Goal: Information Seeking & Learning: Learn about a topic

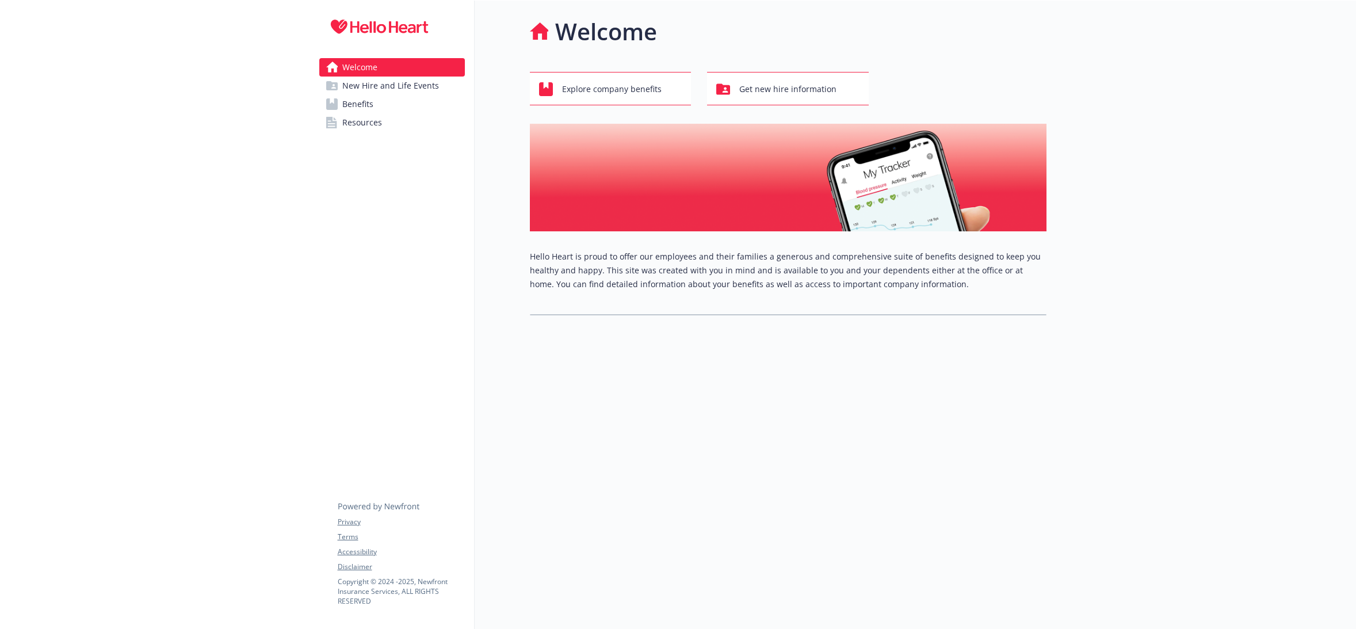
click at [411, 89] on span "New Hire and Life Events" at bounding box center [390, 86] width 97 height 18
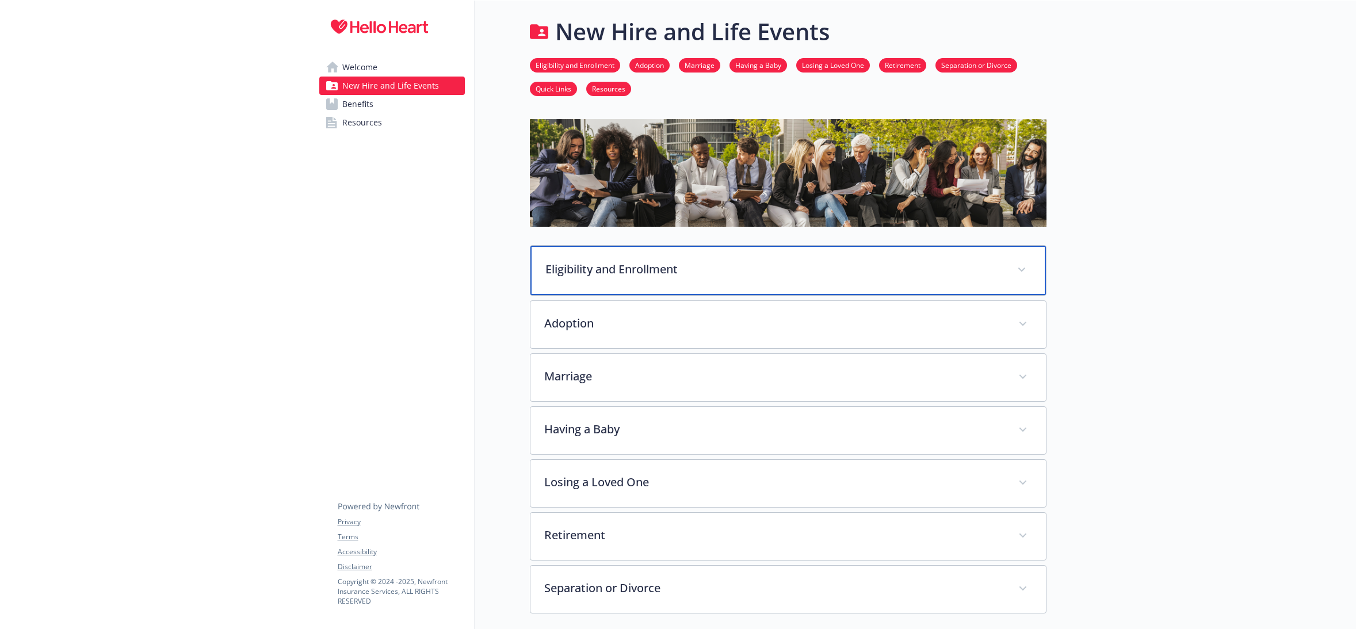
click at [759, 261] on p "Eligibility and Enrollment" at bounding box center [775, 269] width 458 height 17
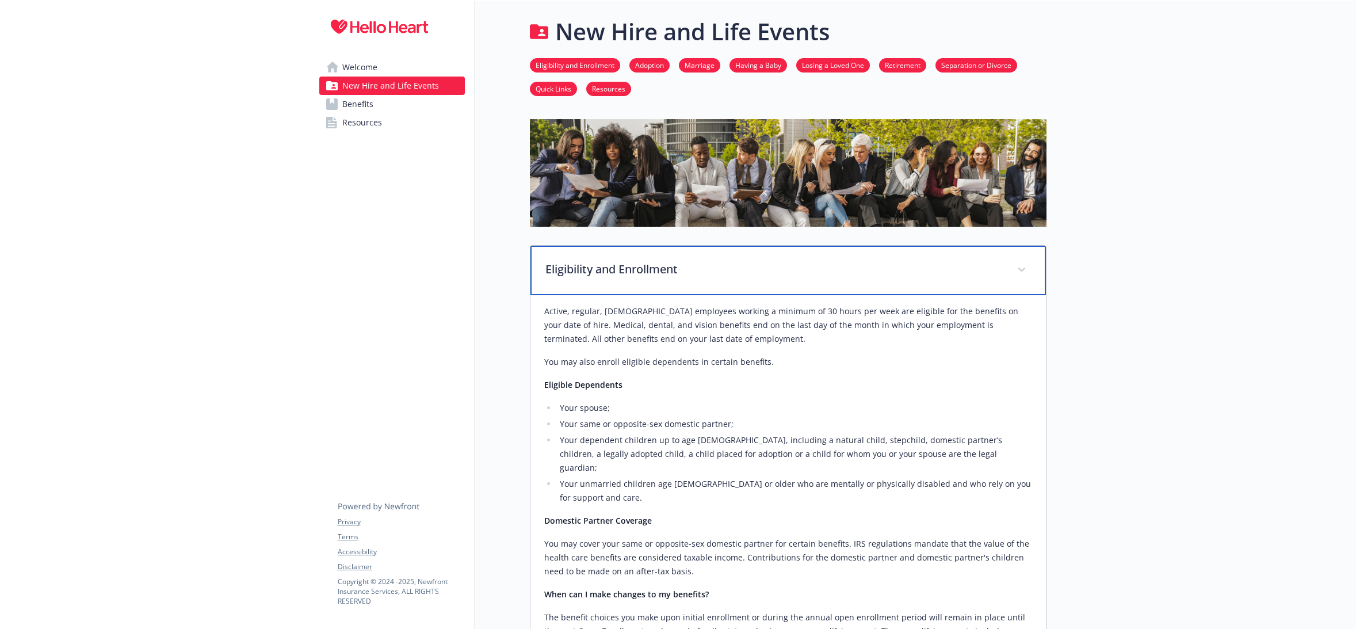
click at [758, 263] on p "Eligibility and Enrollment" at bounding box center [775, 269] width 458 height 17
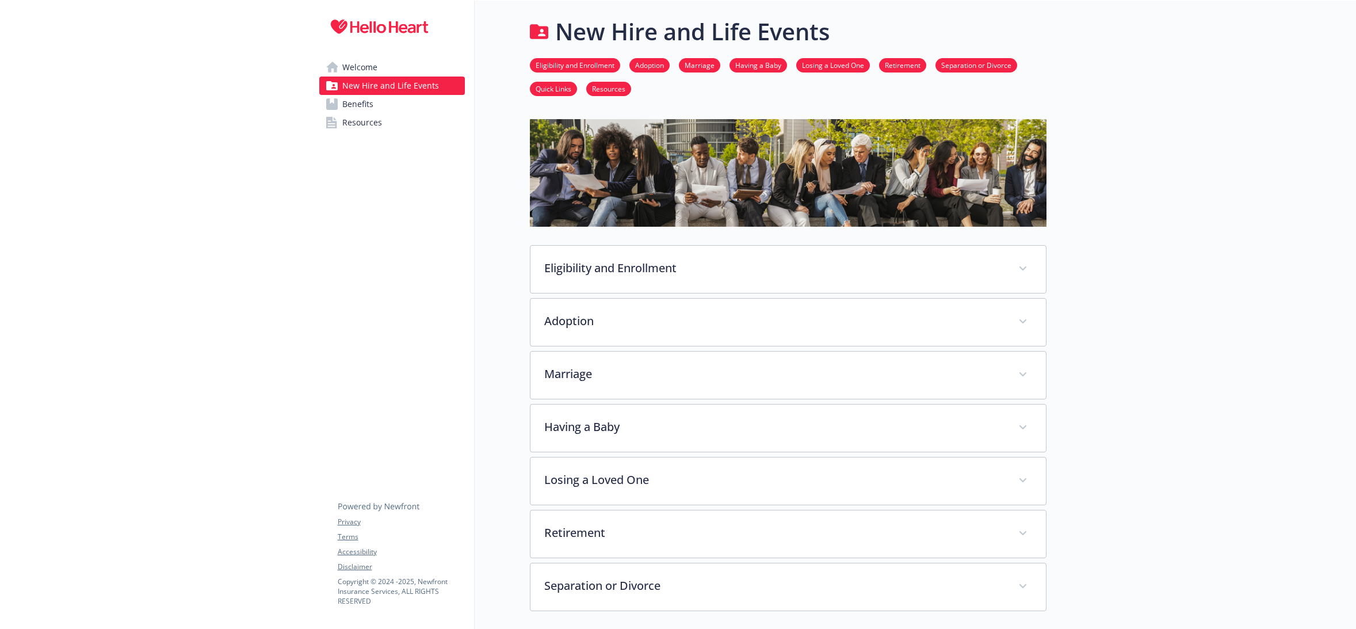
click at [657, 68] on link "Adoption" at bounding box center [650, 64] width 40 height 11
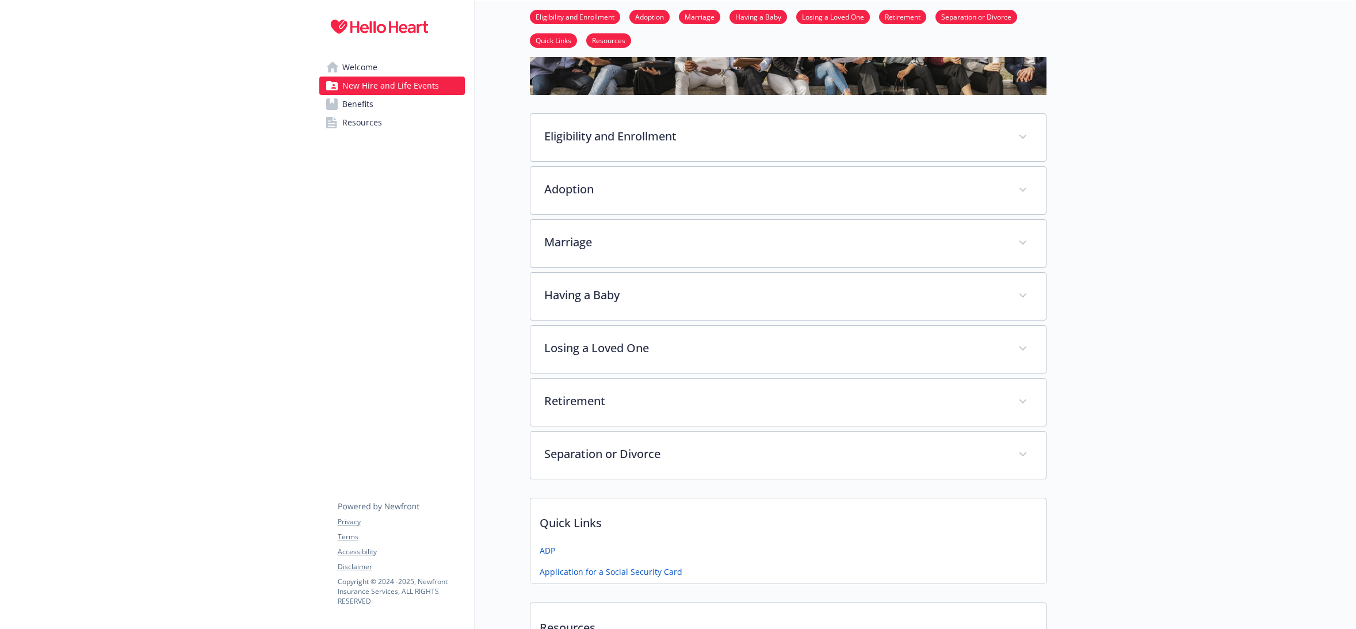
scroll to position [239, 9]
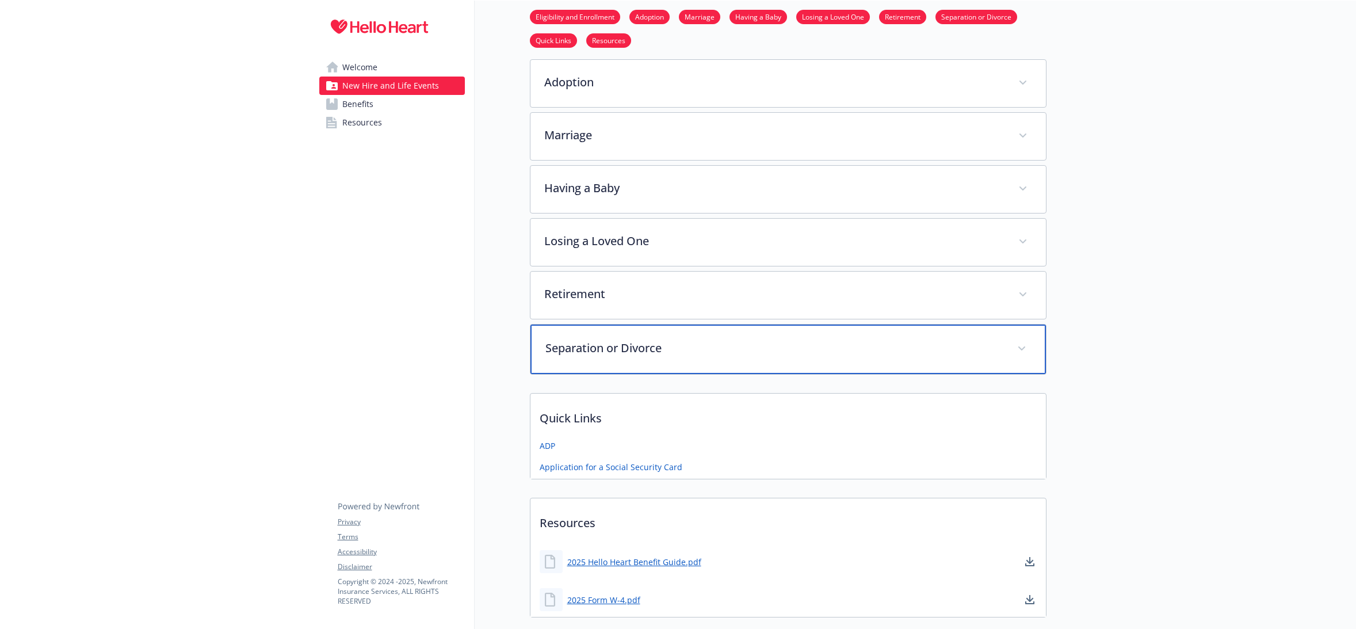
drag, startPoint x: 738, startPoint y: 343, endPoint x: 738, endPoint y: 337, distance: 5.8
click at [738, 343] on p "Separation or Divorce" at bounding box center [775, 348] width 458 height 17
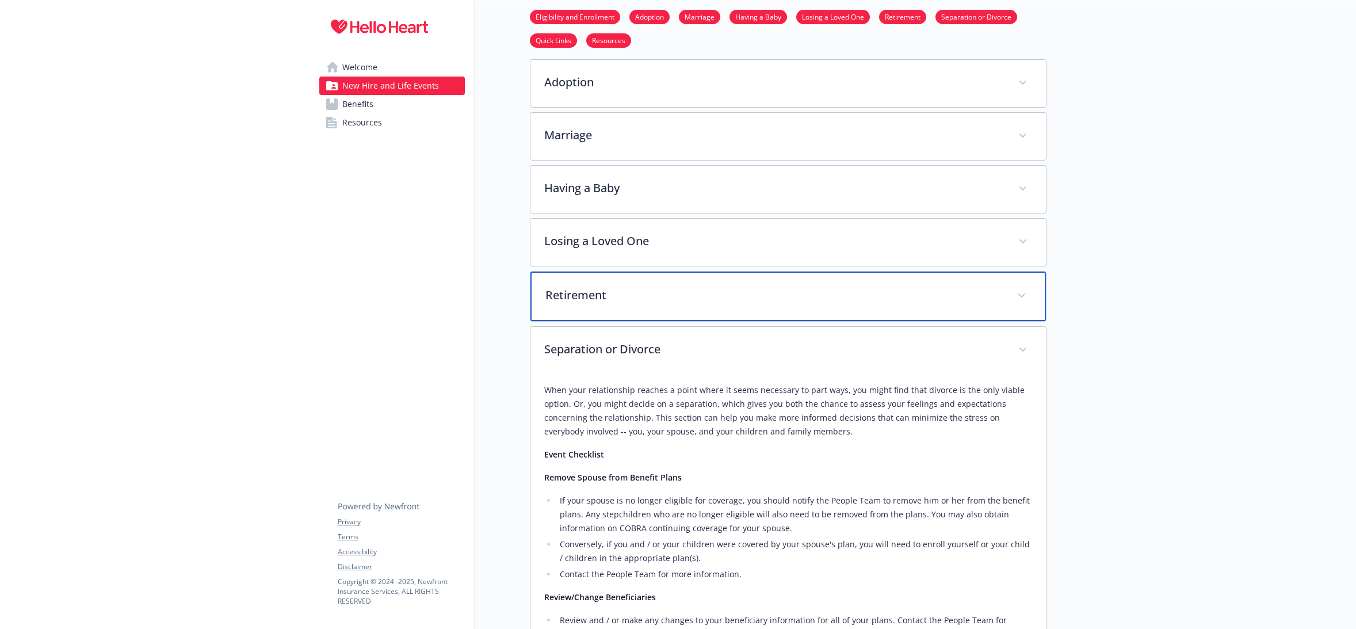
click at [723, 308] on div "Retirement" at bounding box center [789, 296] width 516 height 49
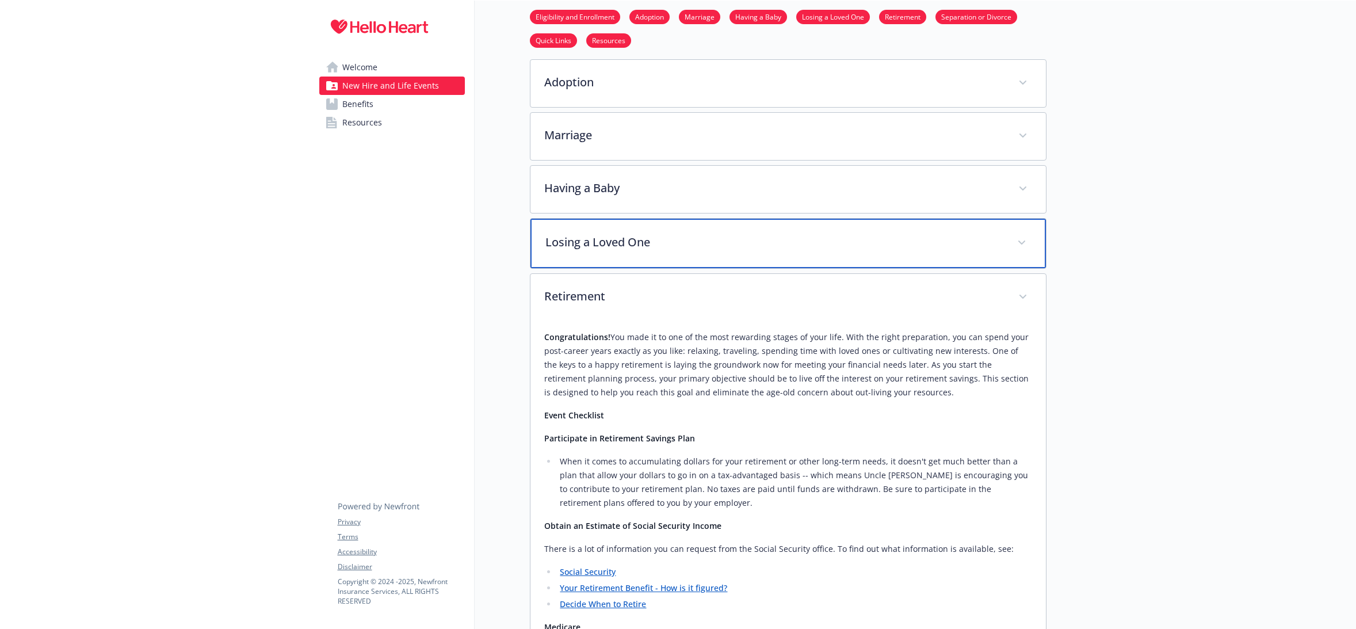
drag, startPoint x: 676, startPoint y: 249, endPoint x: 670, endPoint y: 243, distance: 8.2
click at [675, 249] on p "Losing a Loved One" at bounding box center [775, 242] width 458 height 17
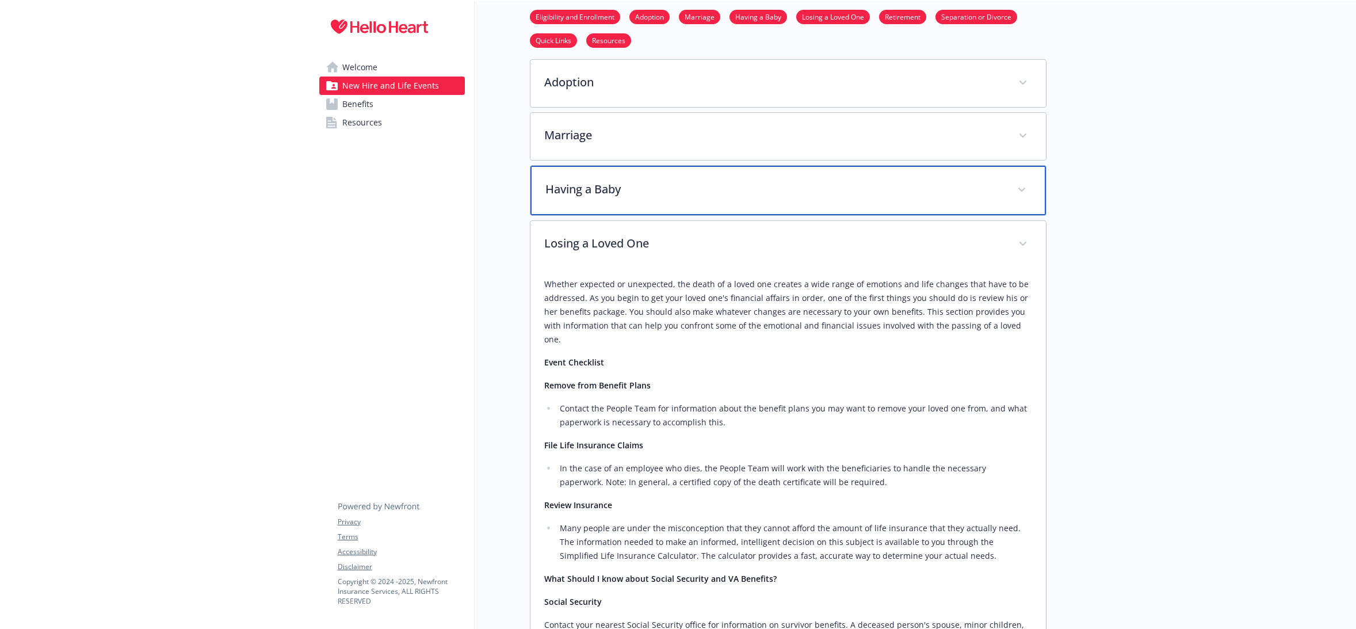
drag, startPoint x: 642, startPoint y: 193, endPoint x: 636, endPoint y: 192, distance: 5.9
click at [642, 193] on p "Having a Baby" at bounding box center [775, 189] width 458 height 17
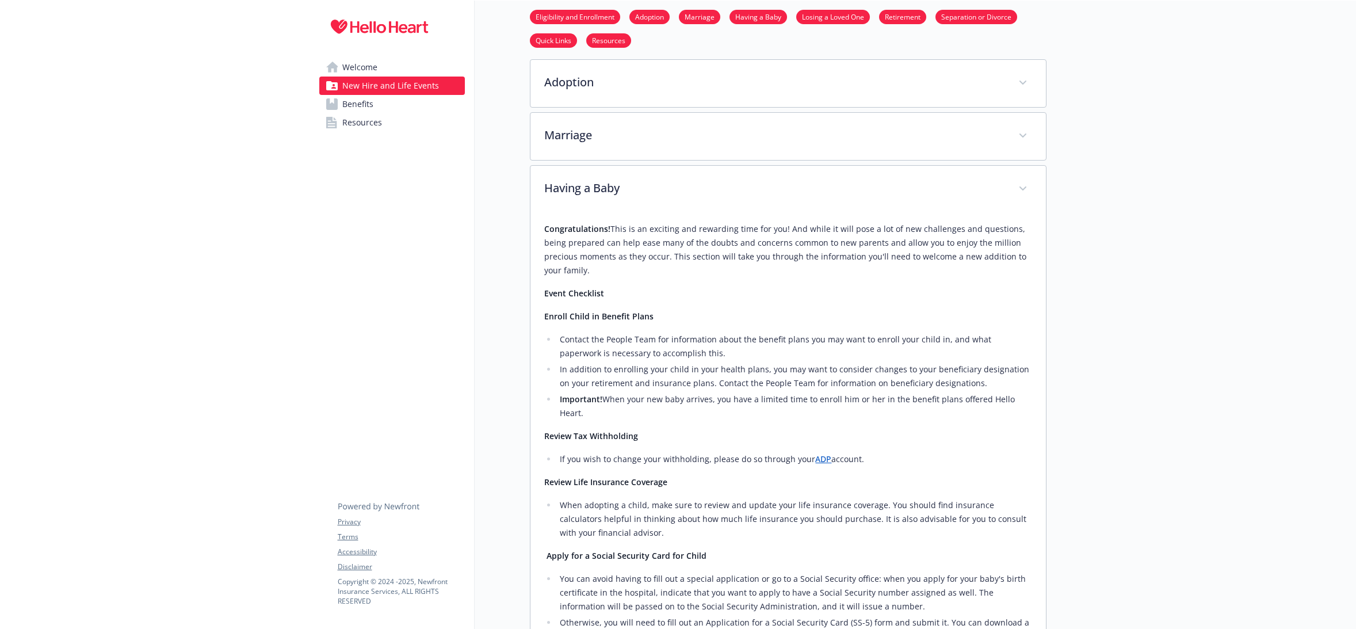
click at [354, 100] on span "Benefits" at bounding box center [357, 104] width 31 height 18
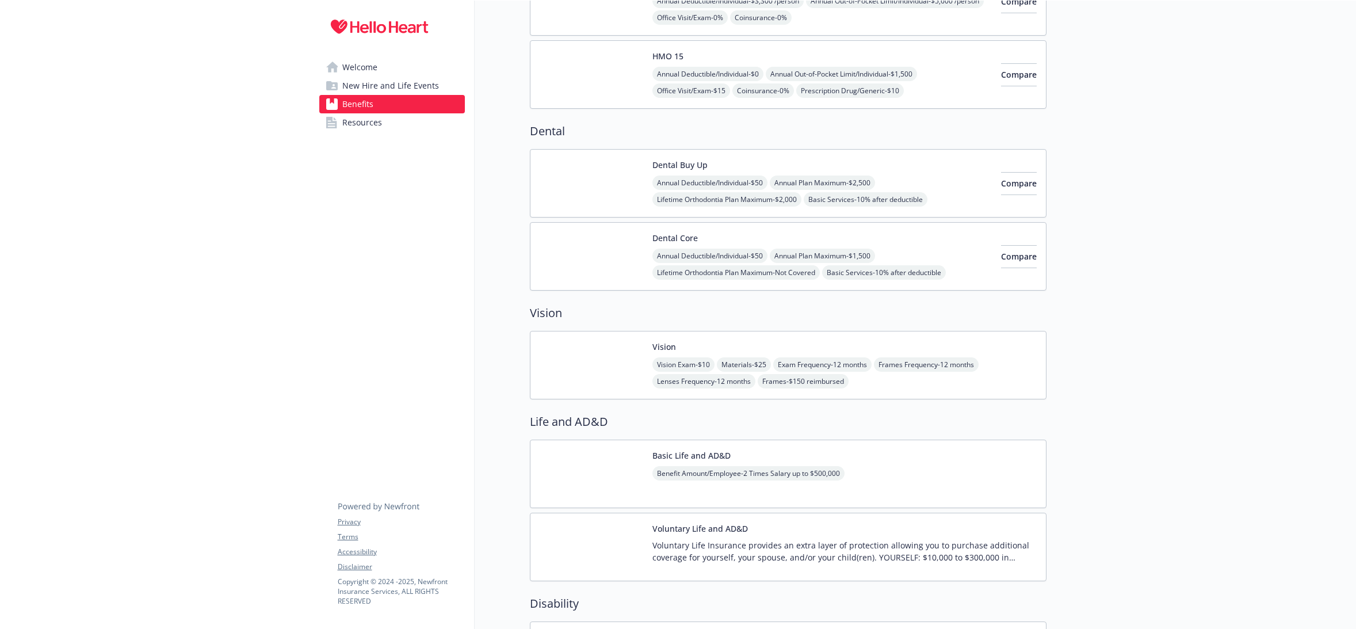
scroll to position [0, 9]
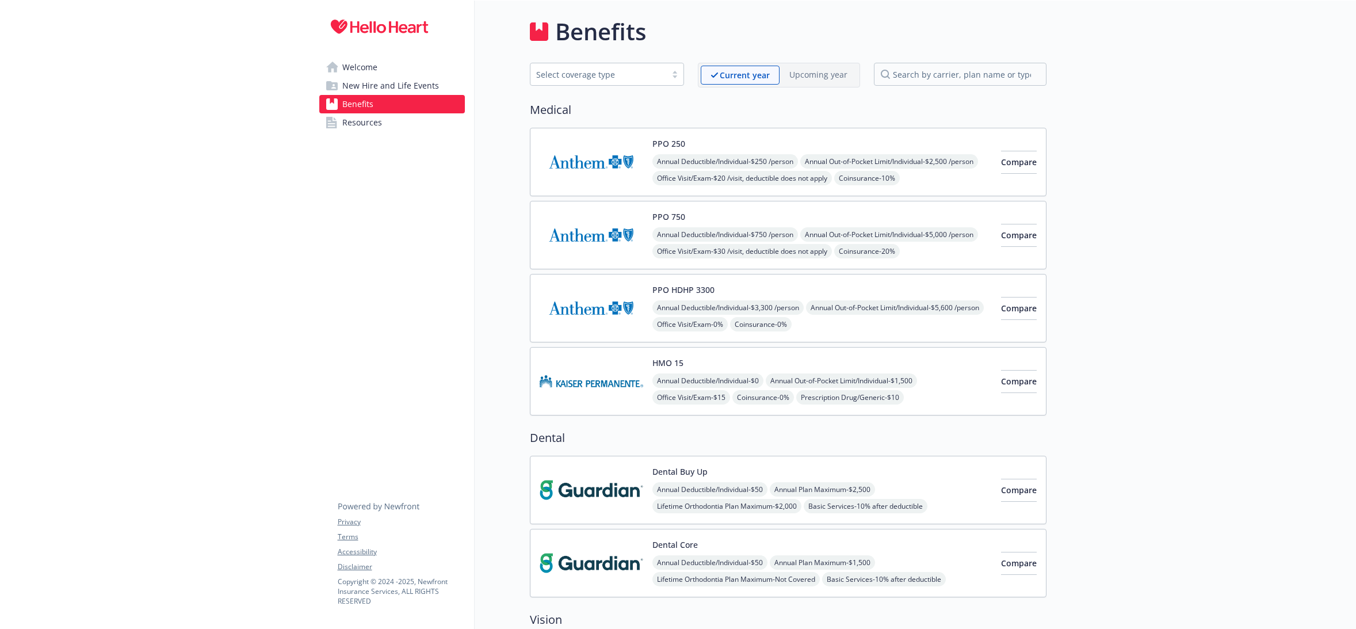
click at [357, 120] on span "Resources" at bounding box center [362, 122] width 40 height 18
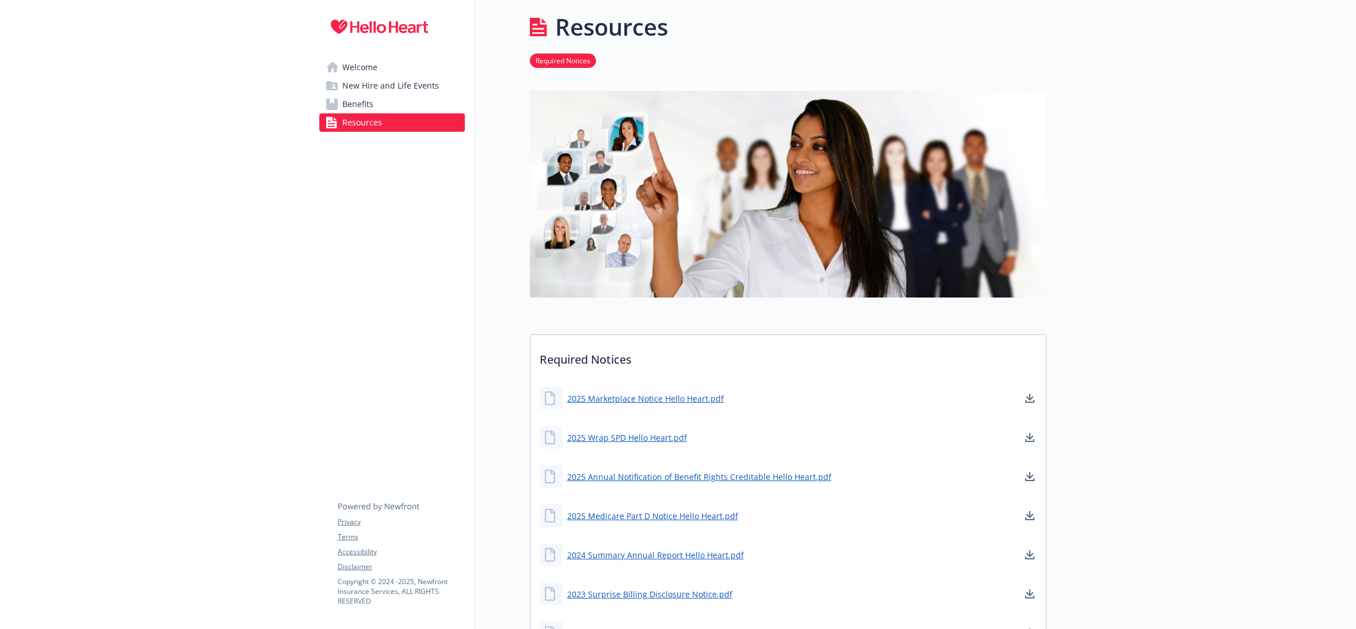
scroll to position [0, 9]
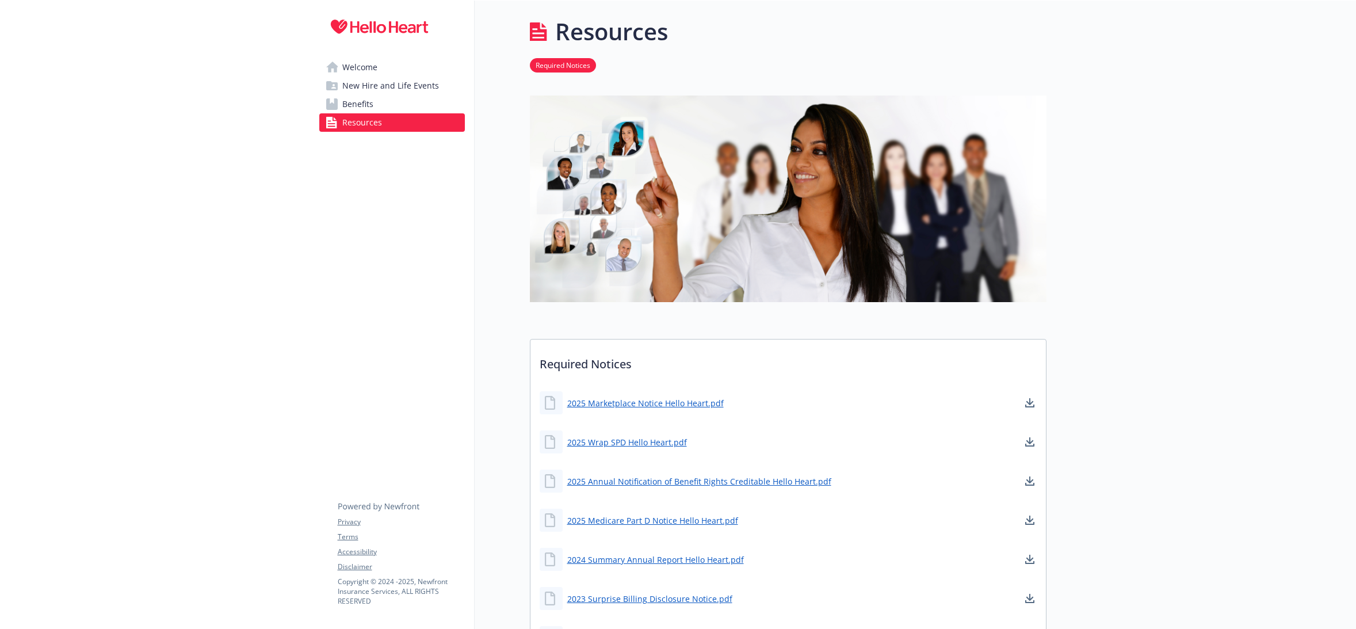
click at [401, 73] on link "Welcome" at bounding box center [392, 67] width 146 height 18
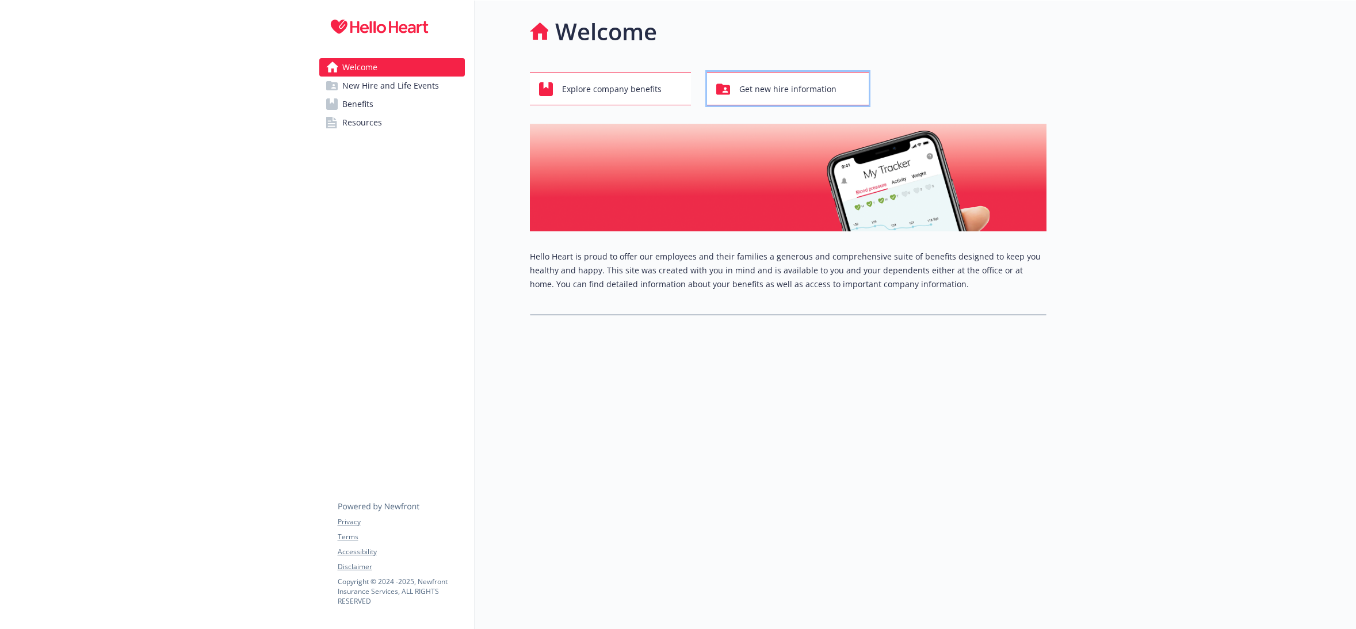
click at [725, 92] on div "Get new hire information" at bounding box center [789, 89] width 147 height 22
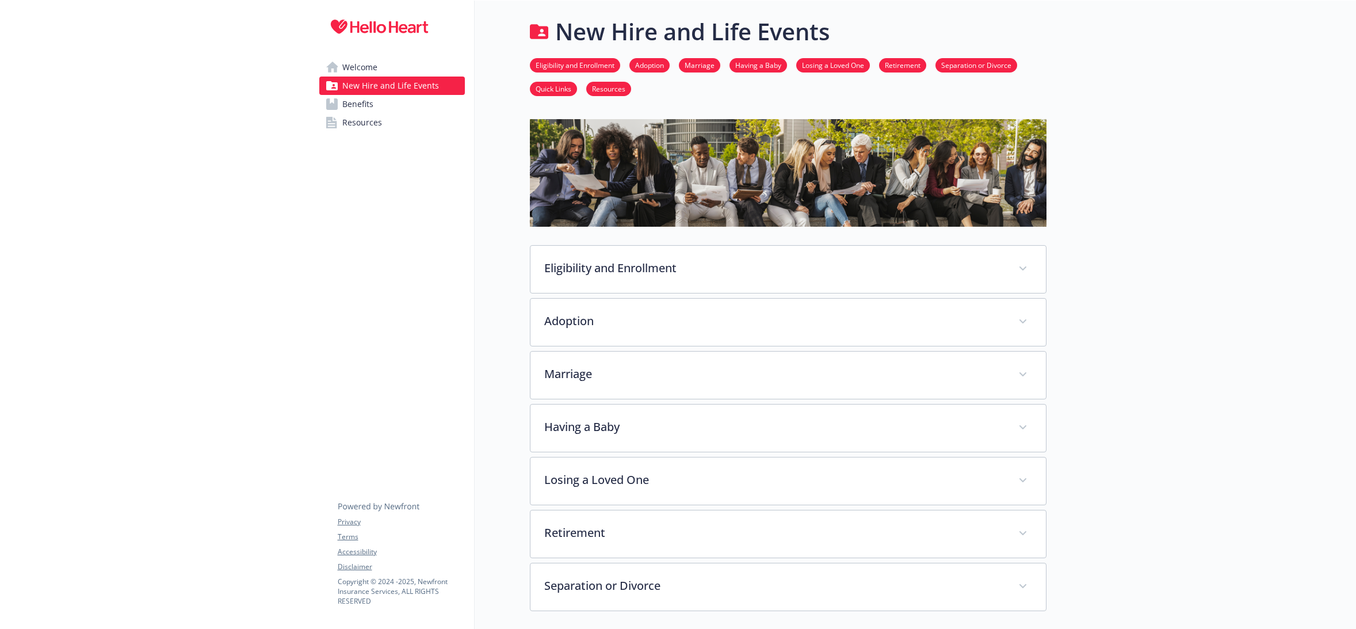
click at [358, 115] on span "Resources" at bounding box center [362, 122] width 40 height 18
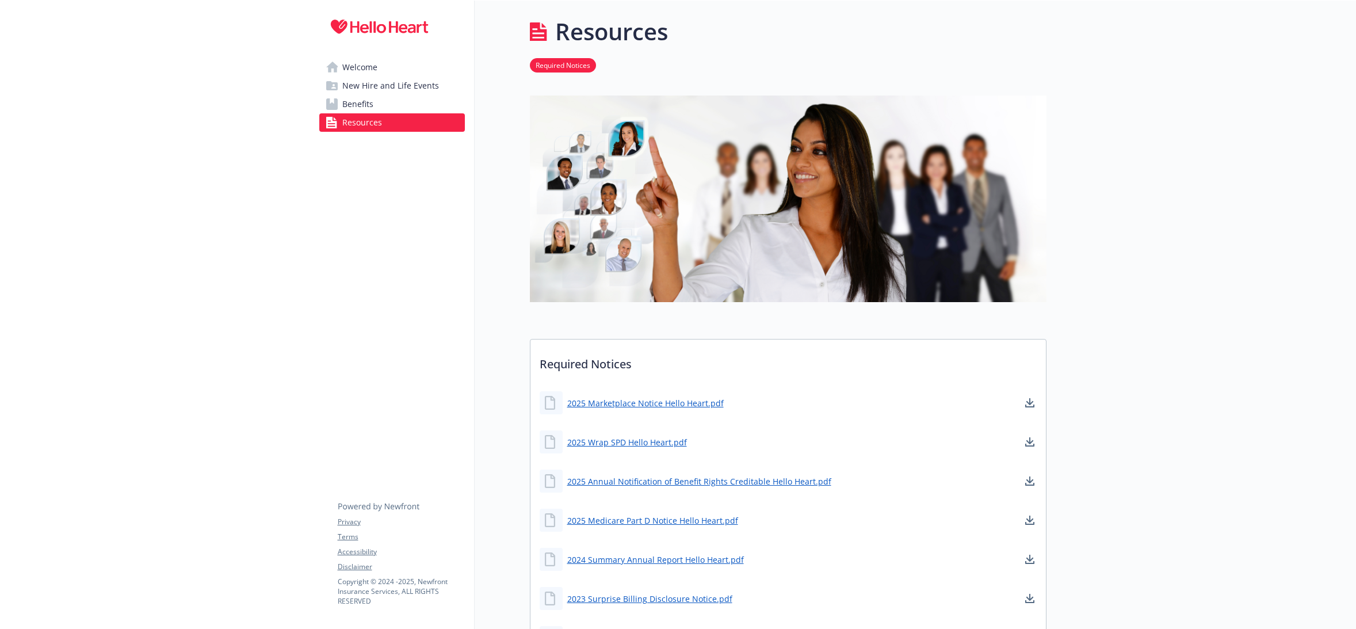
click at [343, 106] on span "Benefits" at bounding box center [357, 104] width 31 height 18
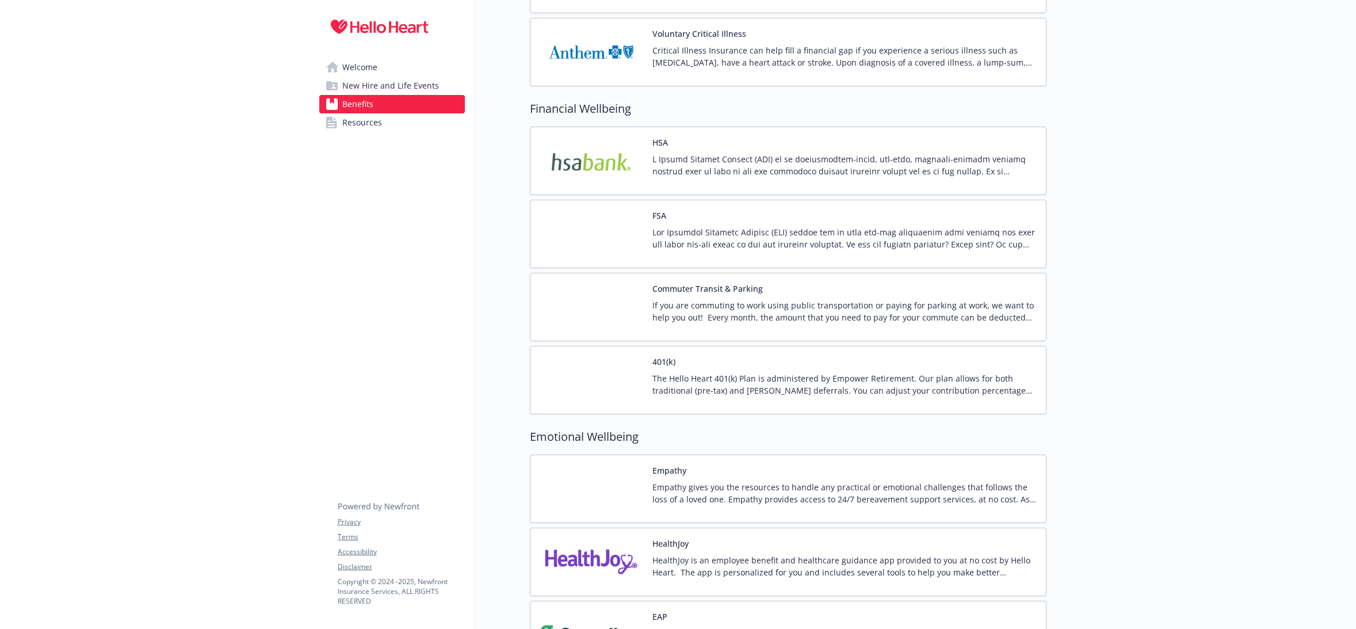
scroll to position [1623, 9]
